Goal: Task Accomplishment & Management: Use online tool/utility

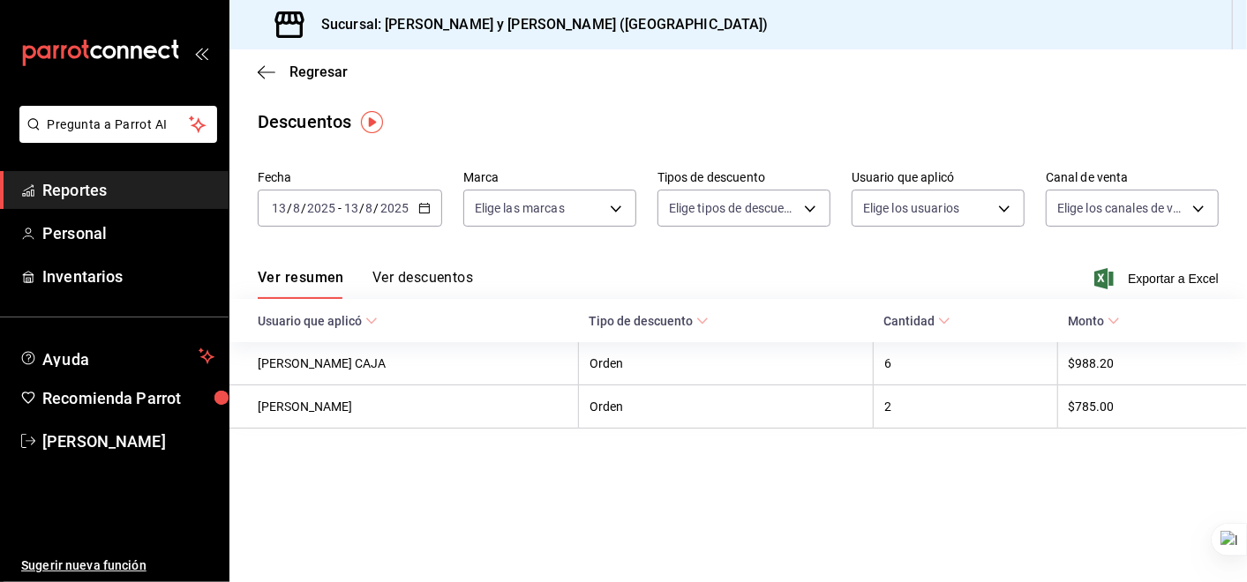
click at [428, 211] on icon "button" at bounding box center [424, 208] width 12 height 12
click at [266, 67] on icon "button" at bounding box center [267, 72] width 18 height 16
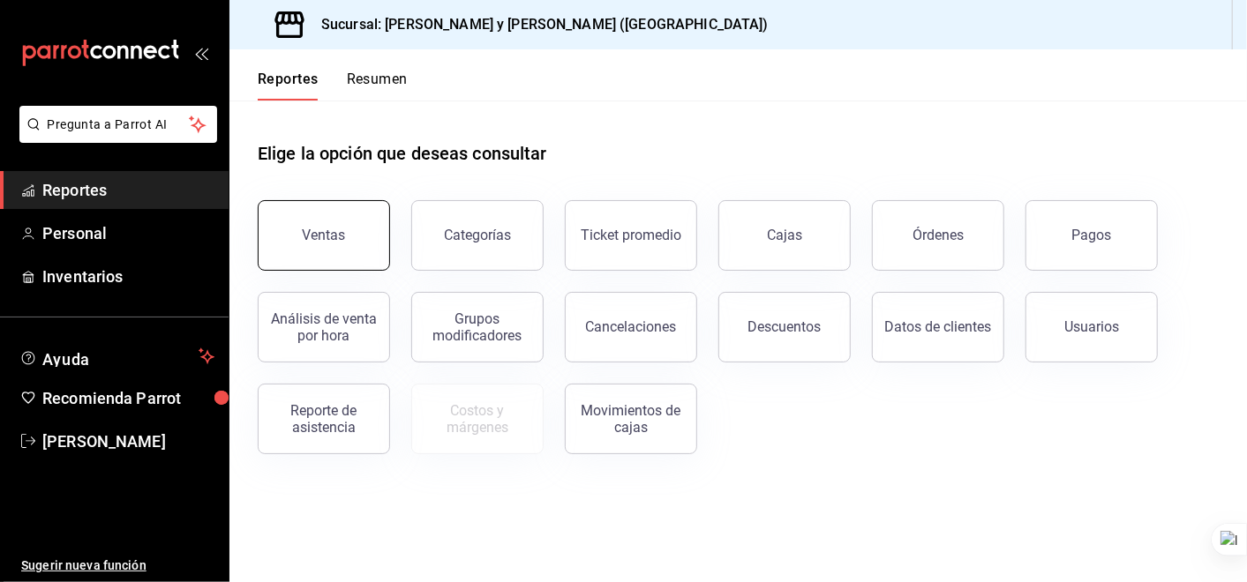
click at [370, 202] on div "Ventas" at bounding box center [313, 225] width 154 height 92
click at [345, 233] on button "Ventas" at bounding box center [324, 235] width 132 height 71
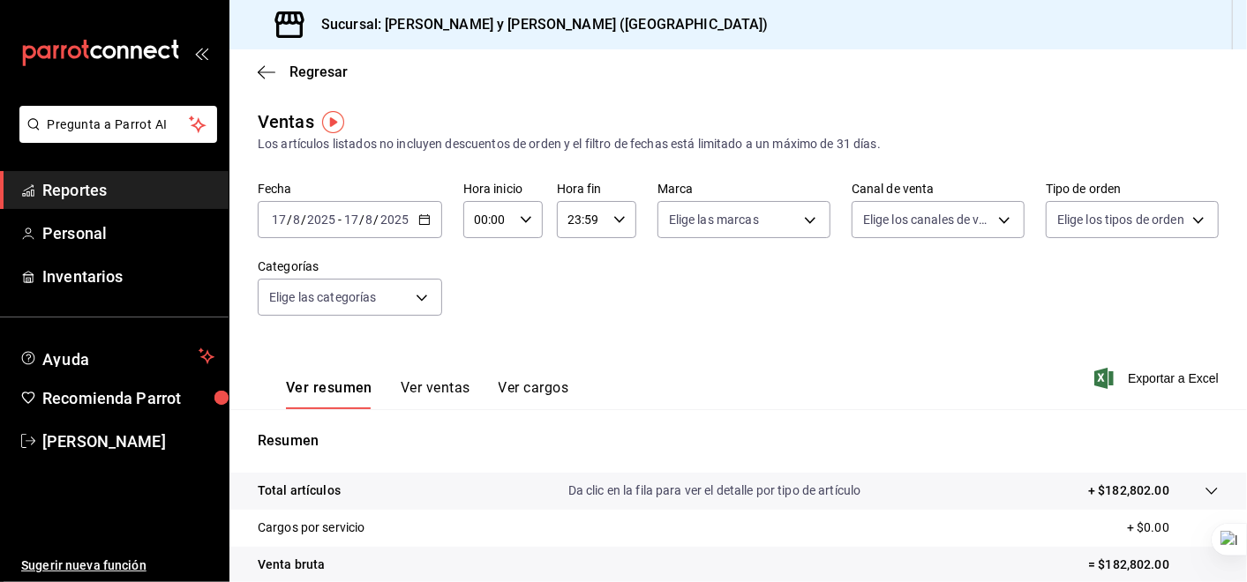
click at [424, 220] on icon "button" at bounding box center [424, 220] width 12 height 12
click at [734, 295] on div "Fecha [DATE] [DATE] - [DATE] [DATE] Hora inicio 00:00 Hora inicio Hora fin 23:5…" at bounding box center [738, 259] width 961 height 155
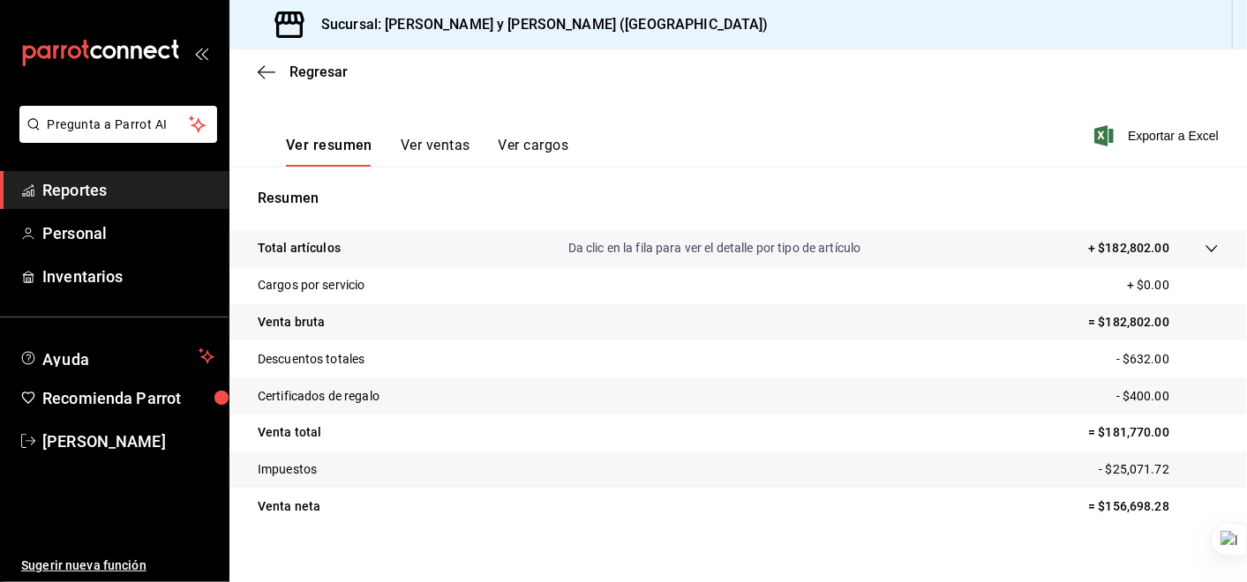
scroll to position [242, 0]
click at [1204, 244] on icon at bounding box center [1211, 250] width 14 height 14
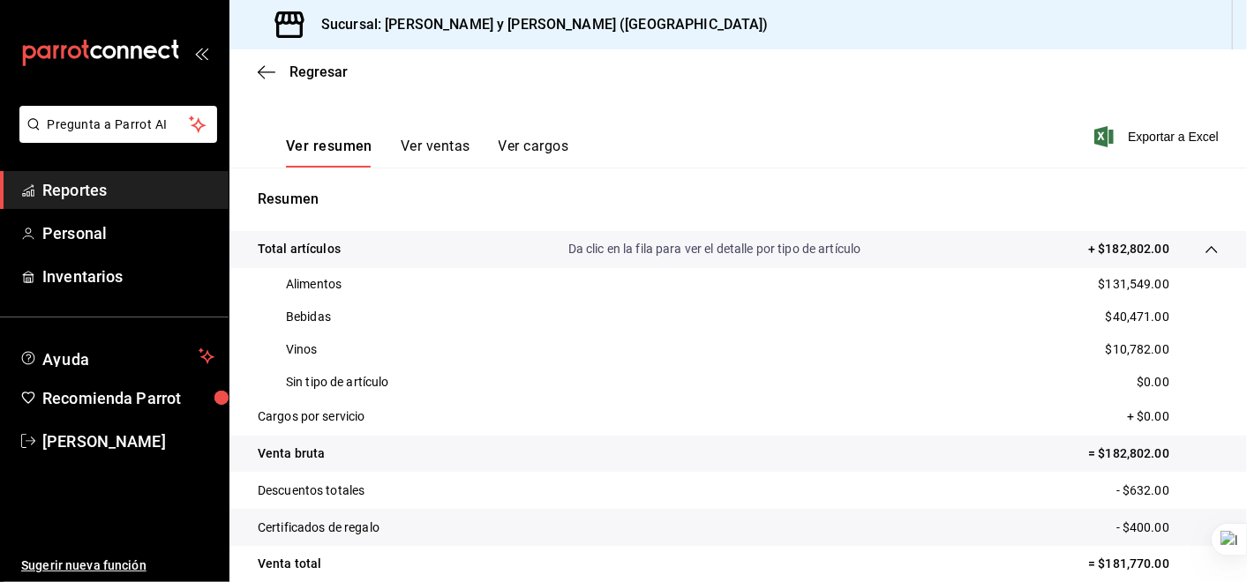
click at [257, 65] on div "Regresar" at bounding box center [737, 71] width 1017 height 45
click at [259, 74] on icon "button" at bounding box center [261, 71] width 7 height 13
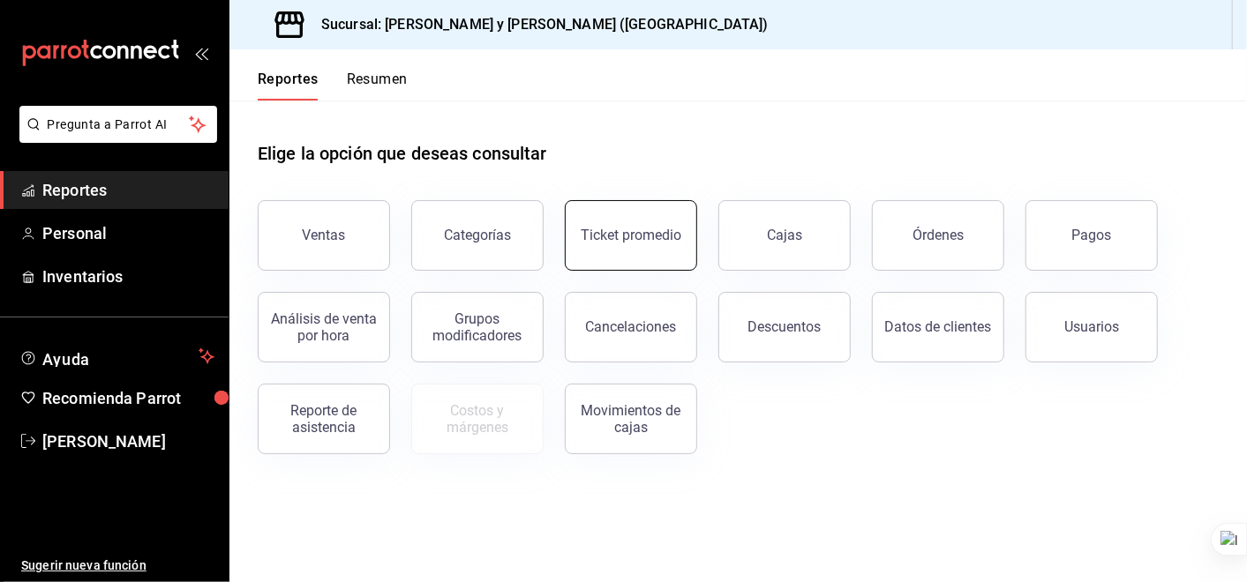
click at [619, 201] on div "Ticket promedio" at bounding box center [621, 225] width 154 height 92
click at [624, 236] on div "Ticket promedio" at bounding box center [631, 235] width 101 height 17
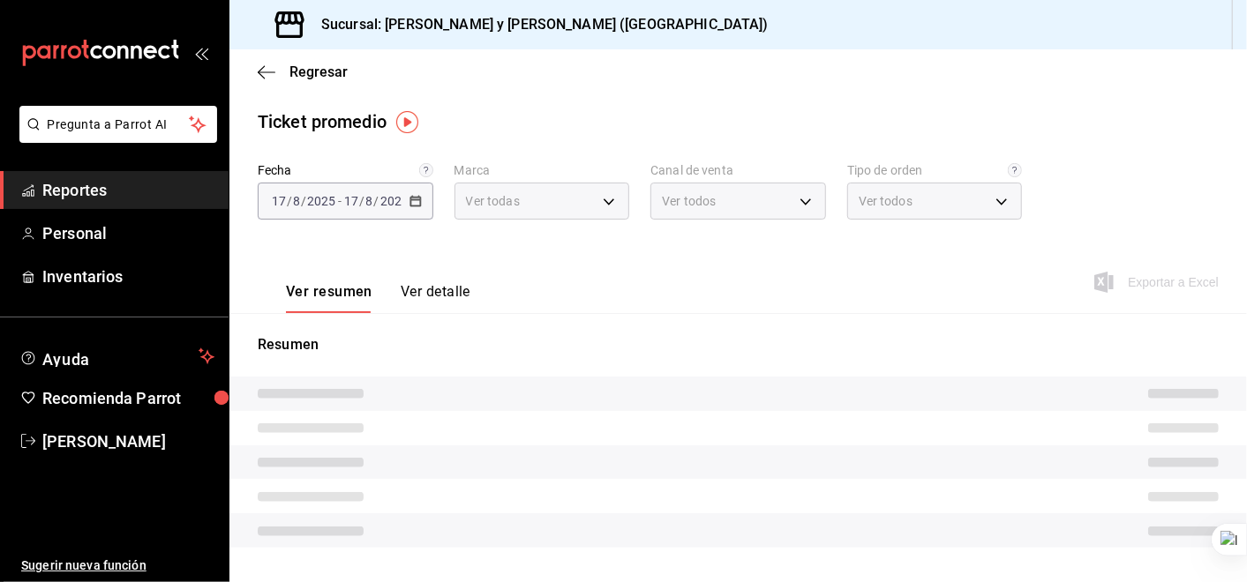
type input "5c4b5436-b9cd-4a1a-b4e8-85329c7394cf"
type input "PARROT,UBER_EATS,RAPPI,DIDI_FOOD,ONLINE"
type input "ba680d0a-1f34-4b04-824e-6ad3acaf04f7,2b77cb70-5460-4e10-9e7c-e3f2a48e8b4b,02b75…"
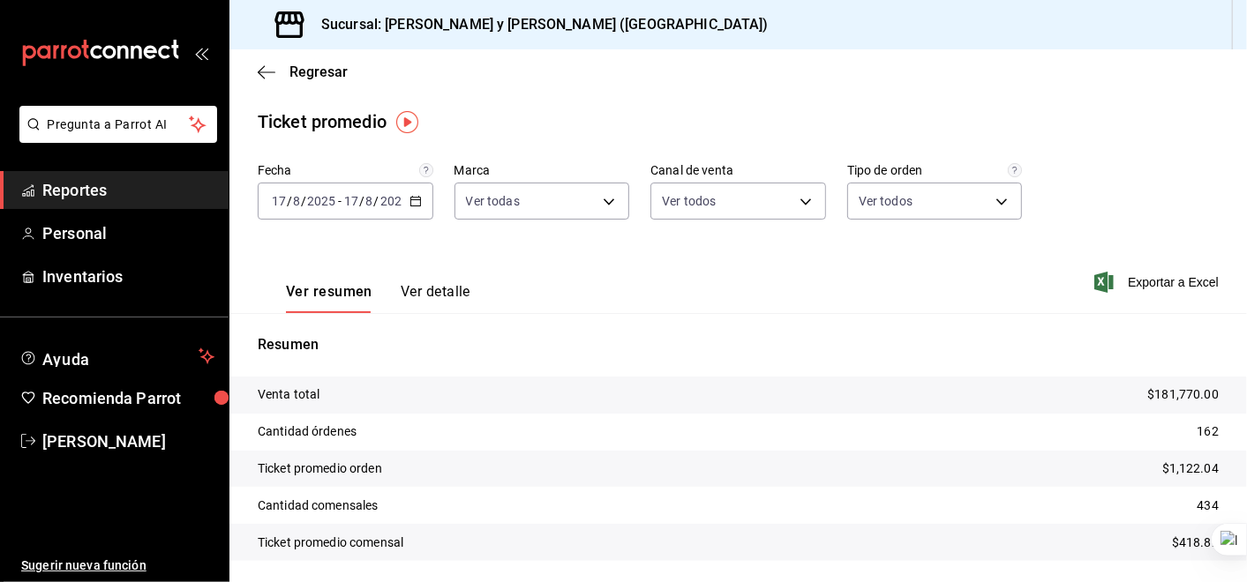
click at [265, 59] on div "Regresar" at bounding box center [737, 71] width 1017 height 45
click at [254, 70] on div "Regresar" at bounding box center [737, 71] width 1017 height 45
click at [263, 74] on icon "button" at bounding box center [267, 72] width 18 height 16
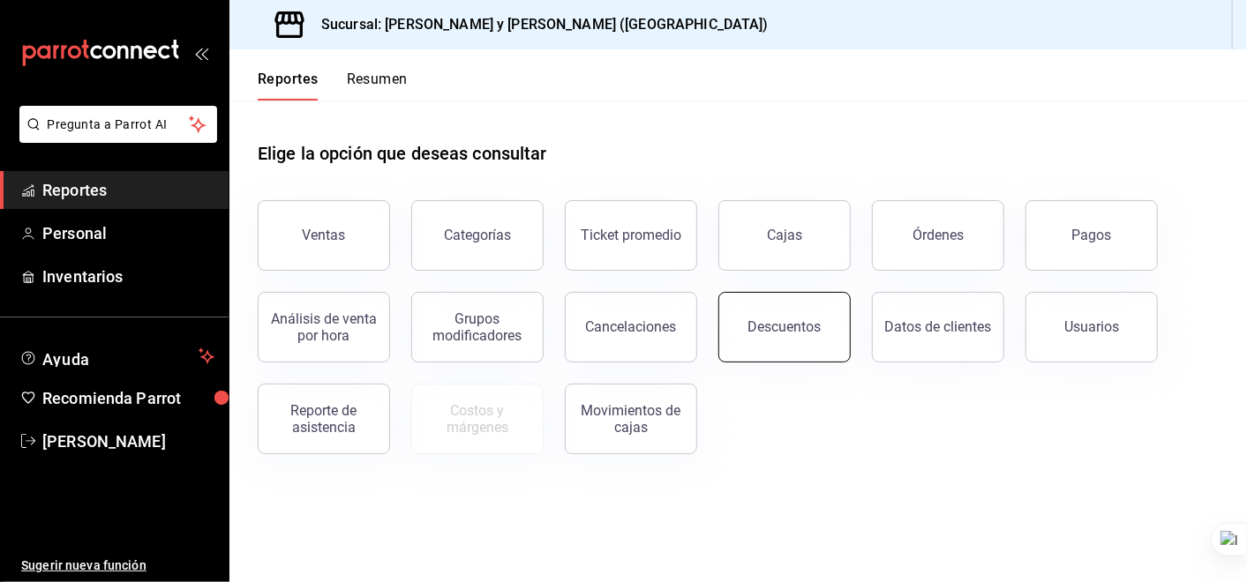
click at [805, 332] on div "Descuentos" at bounding box center [784, 327] width 73 height 17
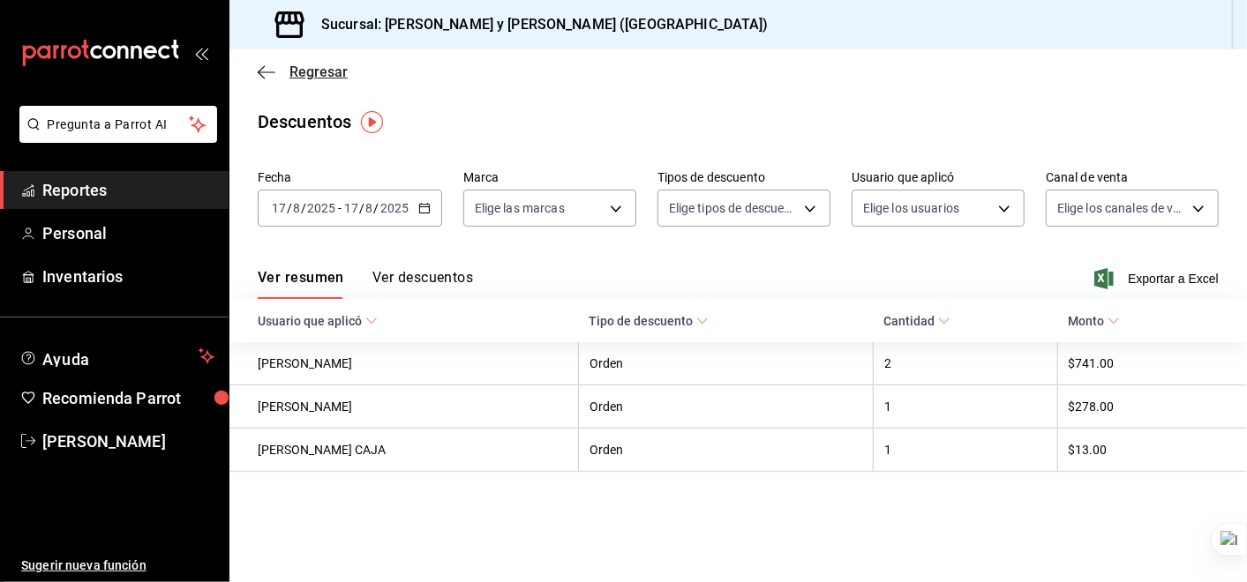
click at [266, 71] on icon "button" at bounding box center [267, 71] width 18 height 1
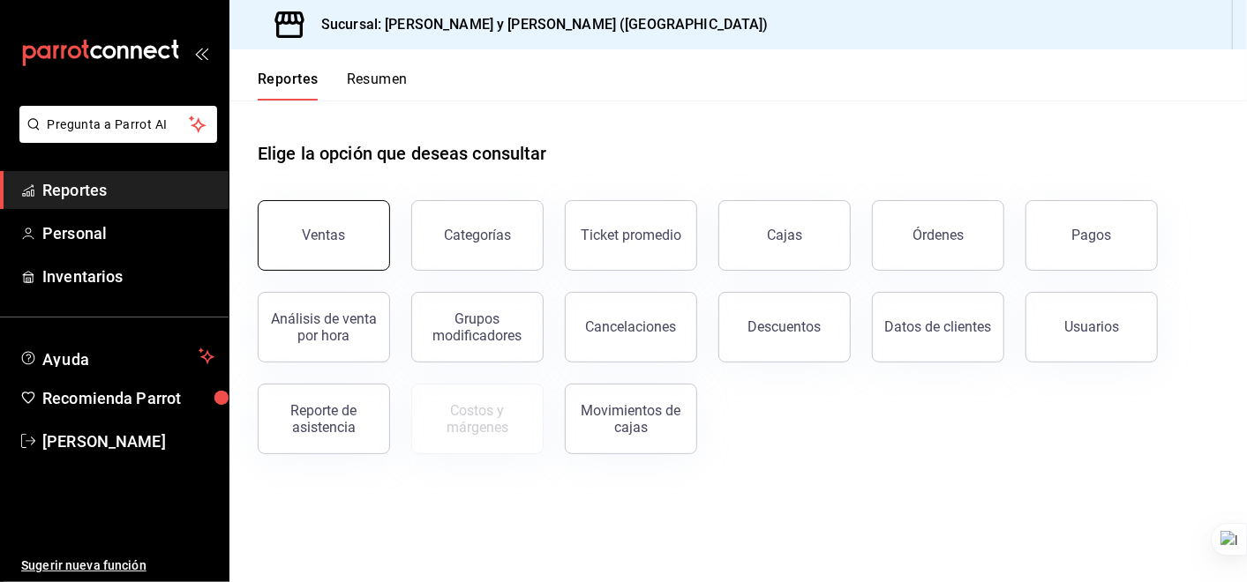
click at [330, 251] on button "Ventas" at bounding box center [324, 235] width 132 height 71
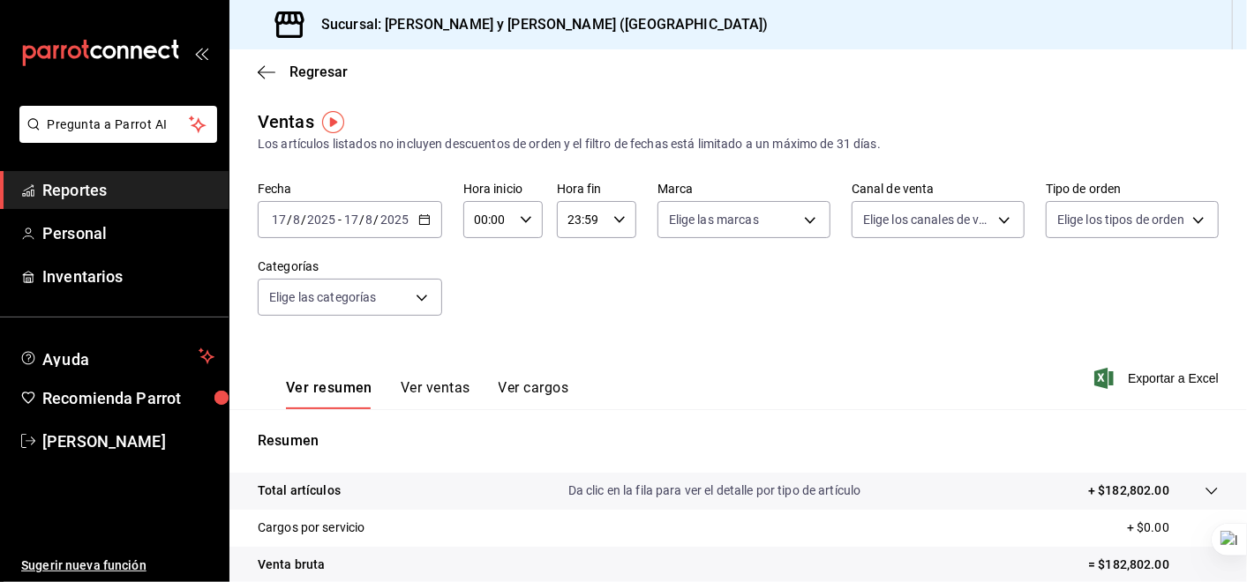
click at [423, 219] on \(Stroke\) "button" at bounding box center [424, 218] width 10 height 1
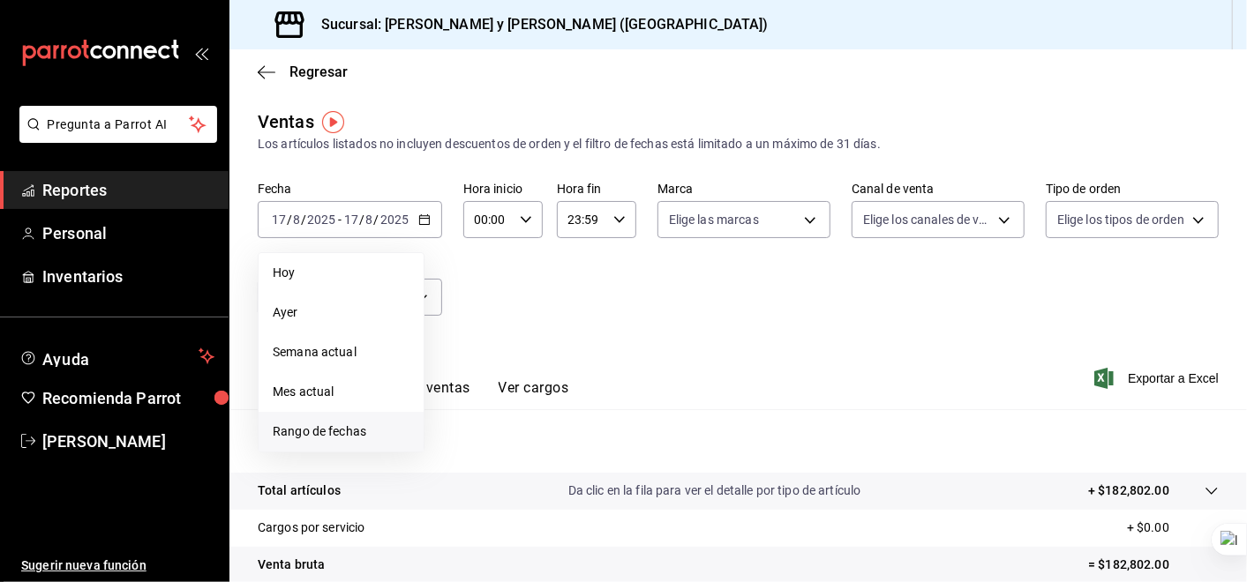
click at [364, 431] on span "Rango de fechas" at bounding box center [341, 432] width 137 height 19
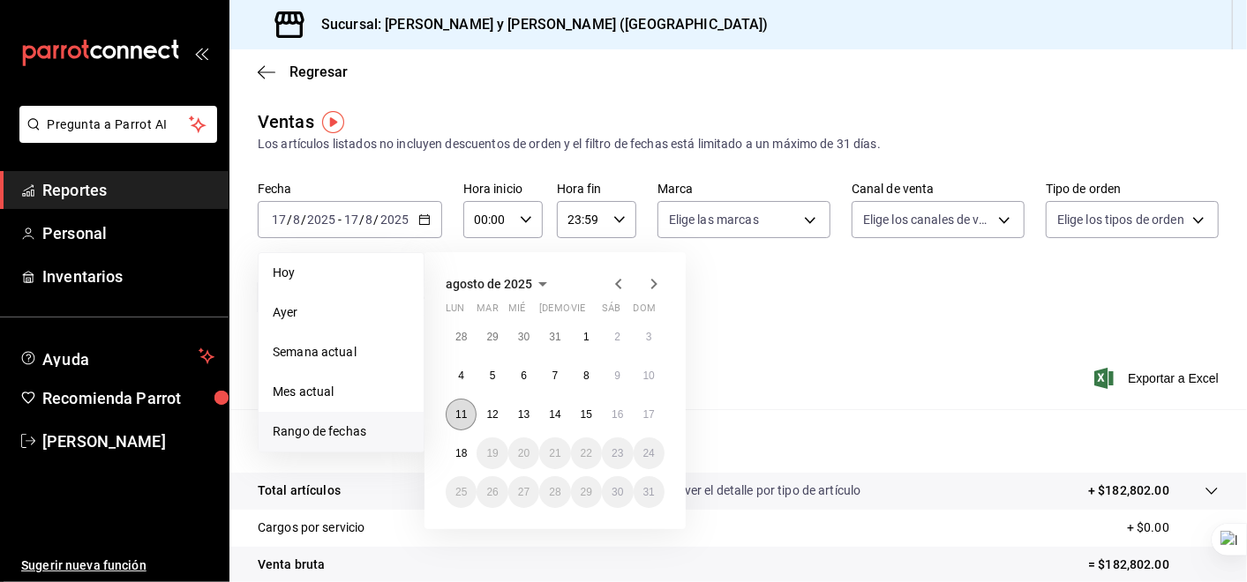
click at [454, 415] on button "11" at bounding box center [461, 415] width 31 height 32
click at [656, 410] on button "17" at bounding box center [649, 415] width 31 height 32
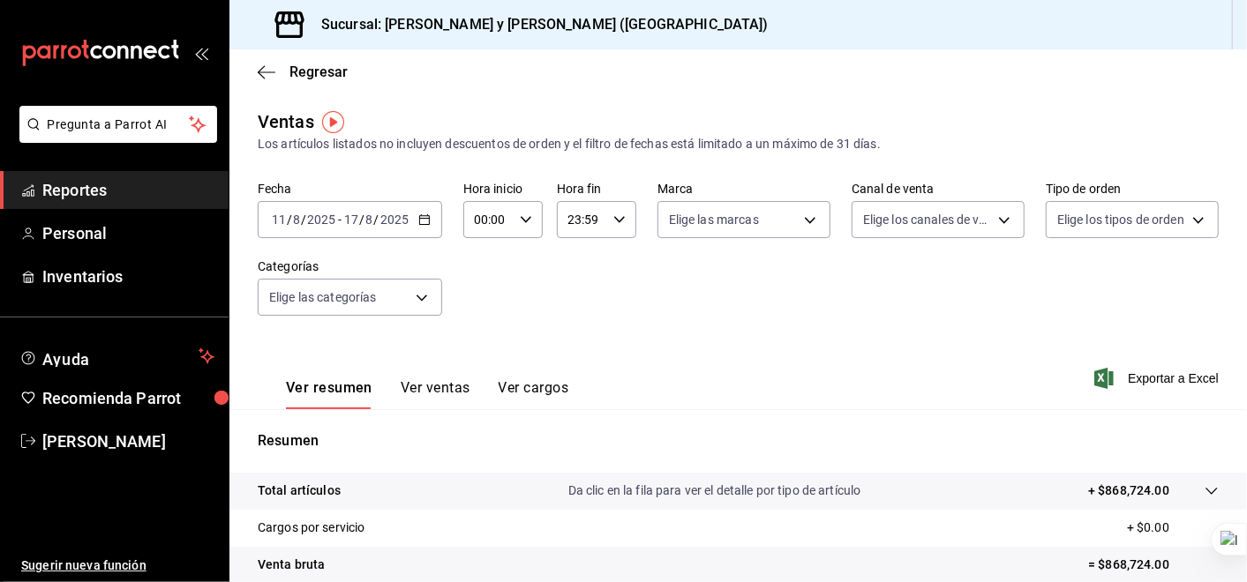
click at [1168, 375] on span "Exportar a Excel" at bounding box center [1158, 378] width 121 height 21
